Goal: Task Accomplishment & Management: Manage account settings

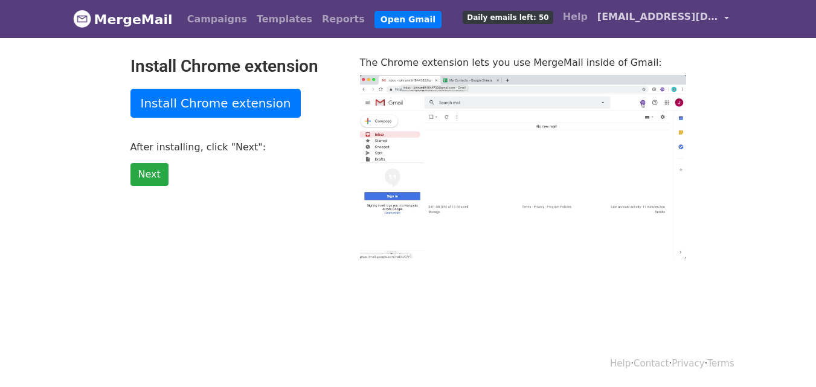
click at [646, 17] on span "[EMAIL_ADDRESS][DOMAIN_NAME][DOMAIN_NAME]" at bounding box center [657, 17] width 121 height 14
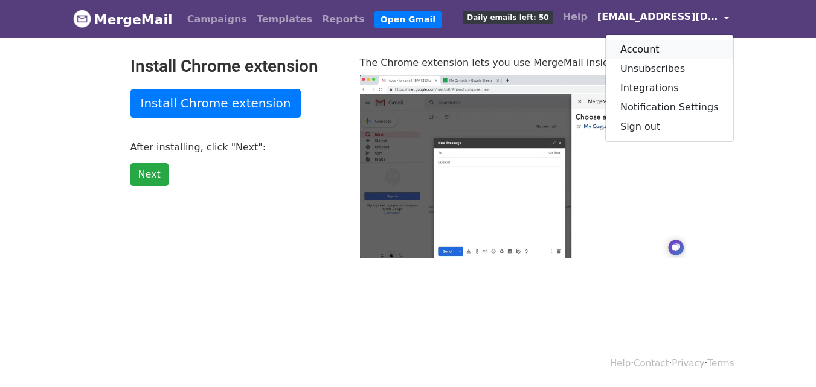
click at [645, 48] on link "Account" at bounding box center [669, 49] width 127 height 19
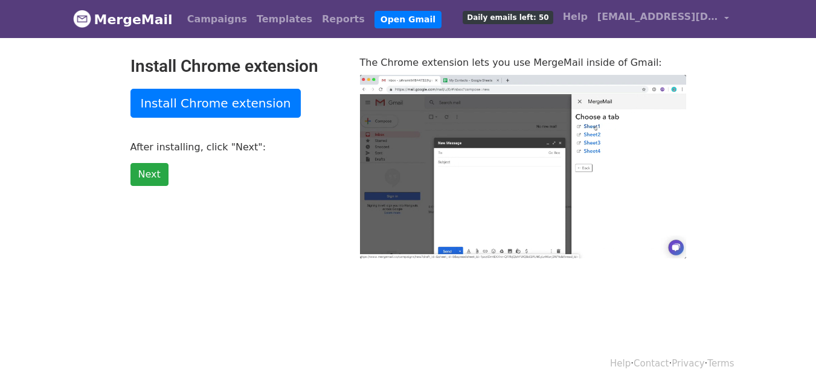
type input "27.61"
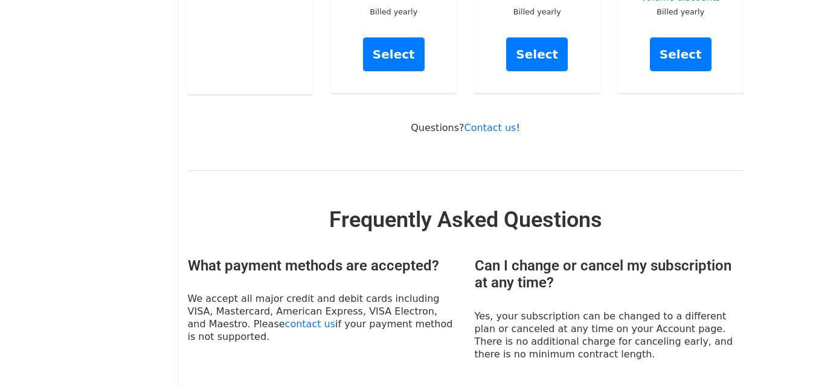
scroll to position [121, 0]
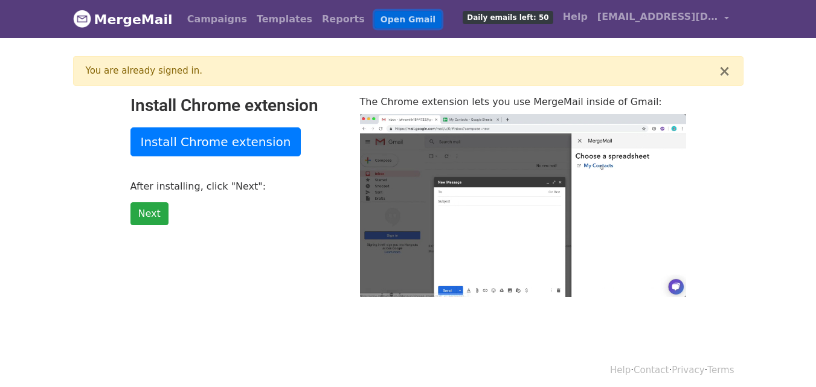
click at [374, 20] on link "Open Gmail" at bounding box center [407, 20] width 67 height 18
type input "8.84"
